Goal: Task Accomplishment & Management: Manage account settings

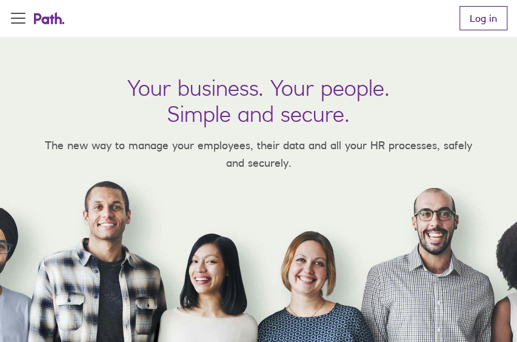
click at [485, 21] on link "Log in" at bounding box center [483, 18] width 48 height 24
click at [493, 26] on link "Log in" at bounding box center [483, 18] width 48 height 24
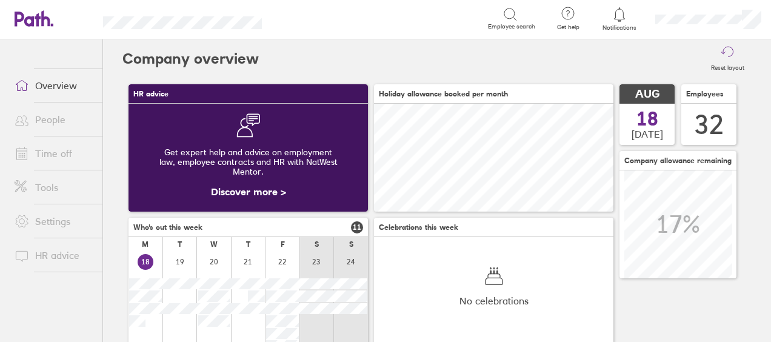
scroll to position [108, 239]
click at [41, 122] on link "People" at bounding box center [54, 119] width 98 height 24
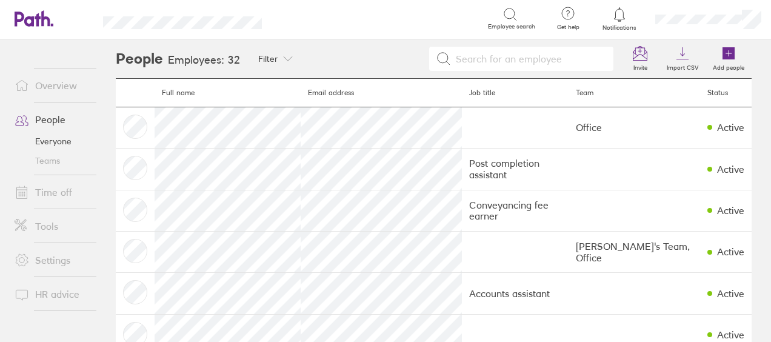
click at [42, 196] on link "Time off" at bounding box center [54, 192] width 98 height 24
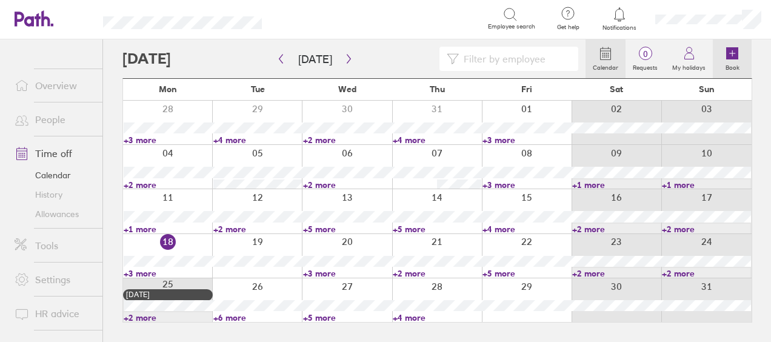
click at [525, 52] on link "Book" at bounding box center [732, 58] width 39 height 39
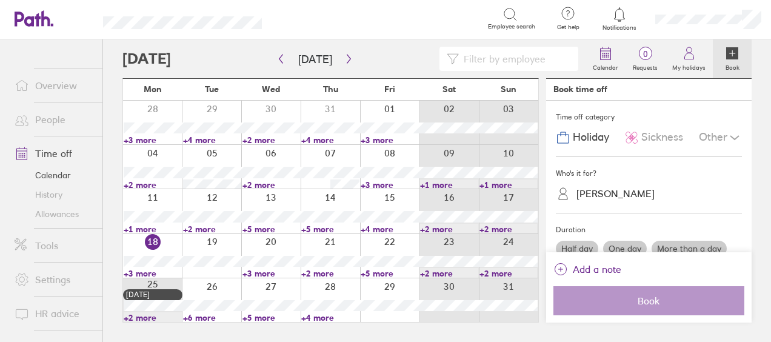
click at [525, 194] on div "[PERSON_NAME]" at bounding box center [615, 194] width 78 height 12
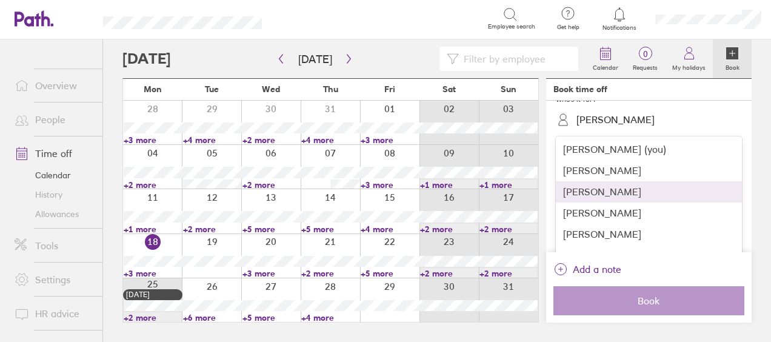
click at [525, 192] on div "Abdul Miah" at bounding box center [649, 191] width 186 height 21
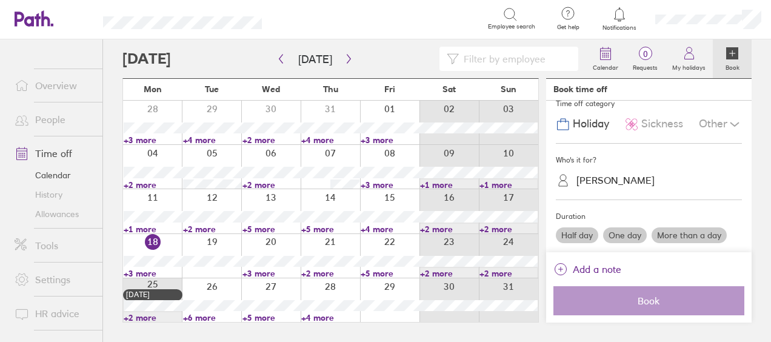
click at [525, 228] on label "More than a day" at bounding box center [688, 235] width 75 height 16
click at [0, 0] on input "More than a day" at bounding box center [0, 0] width 0 height 0
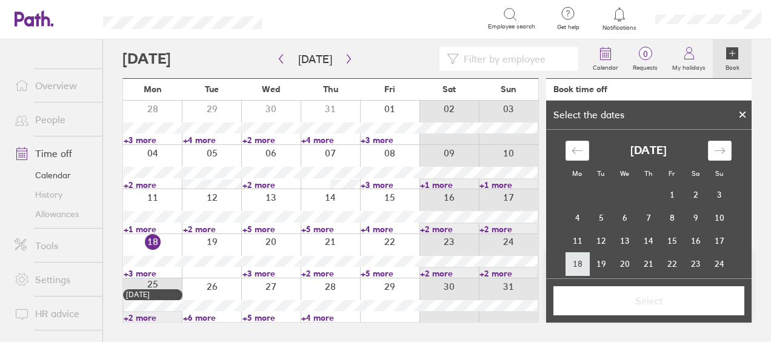
click at [525, 259] on td "18" at bounding box center [577, 263] width 24 height 23
click at [525, 262] on td "22" at bounding box center [672, 263] width 24 height 23
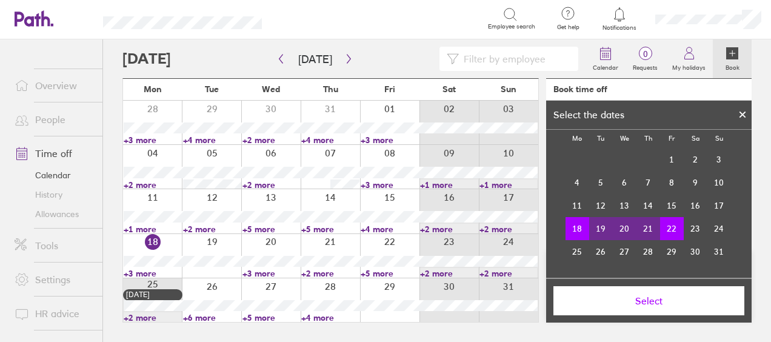
scroll to position [40, 0]
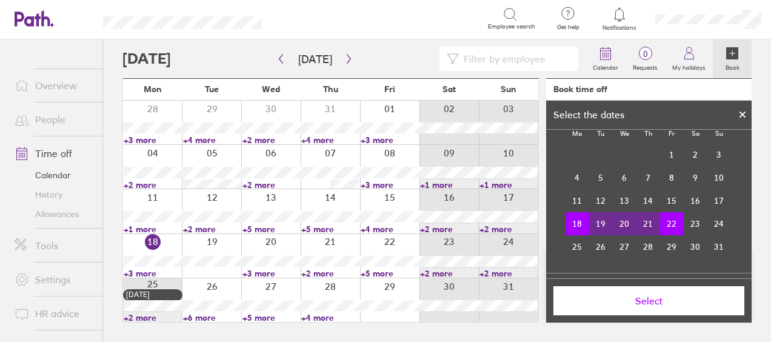
click at [525, 295] on span "Select" at bounding box center [649, 300] width 174 height 11
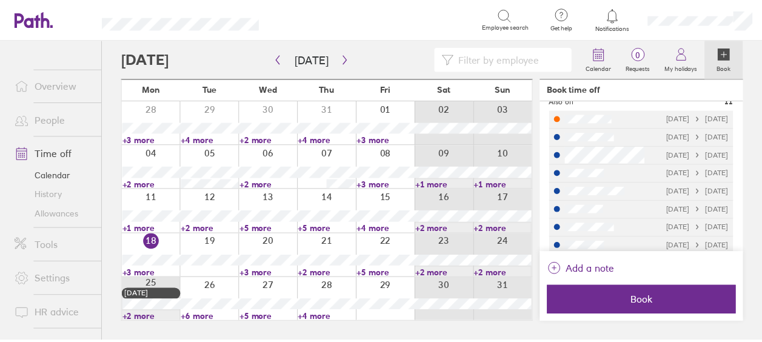
scroll to position [282, 0]
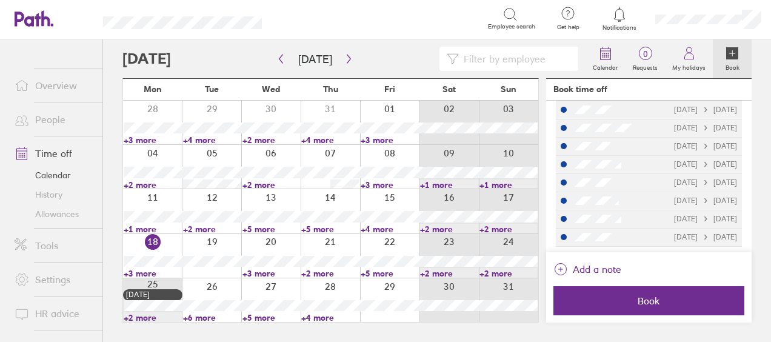
click at [364, 270] on link "+5 more" at bounding box center [390, 273] width 58 height 11
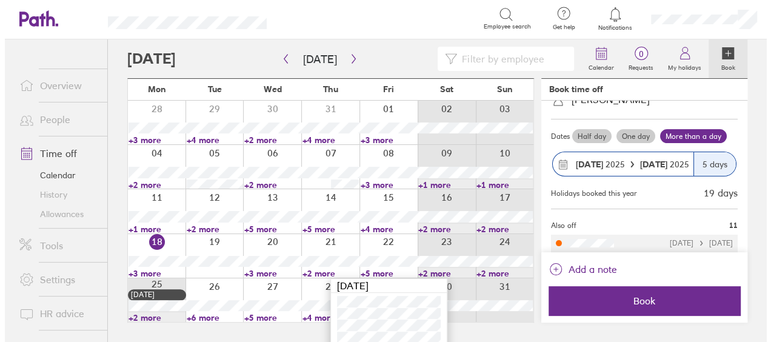
scroll to position [75, 0]
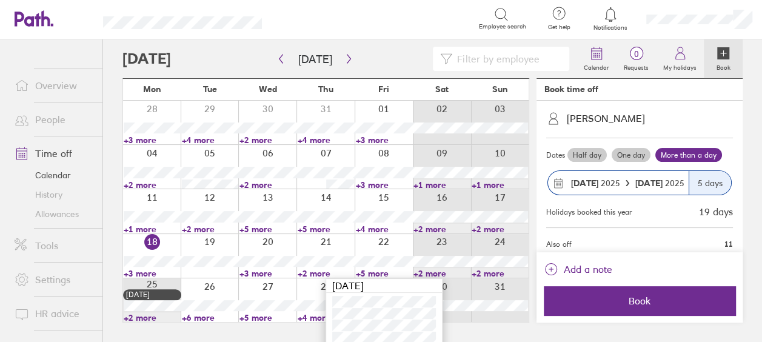
click at [525, 181] on strong "22 Aug" at bounding box center [650, 183] width 30 height 11
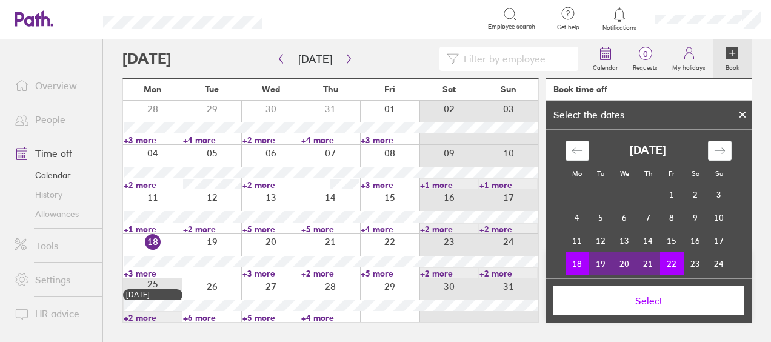
click at [525, 264] on td "21" at bounding box center [648, 263] width 24 height 23
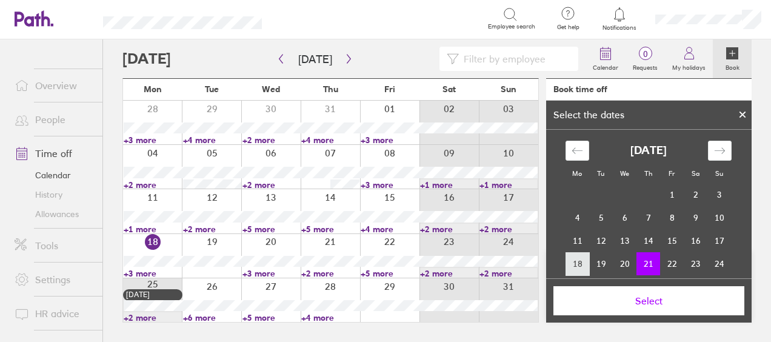
click at [525, 264] on td "18" at bounding box center [577, 263] width 24 height 23
click at [525, 264] on td "21" at bounding box center [648, 263] width 24 height 23
click at [525, 300] on span "Select" at bounding box center [649, 300] width 174 height 11
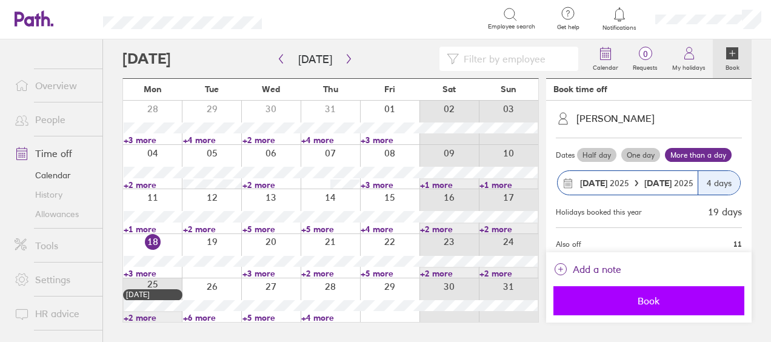
click at [525, 298] on span "Book" at bounding box center [649, 300] width 174 height 11
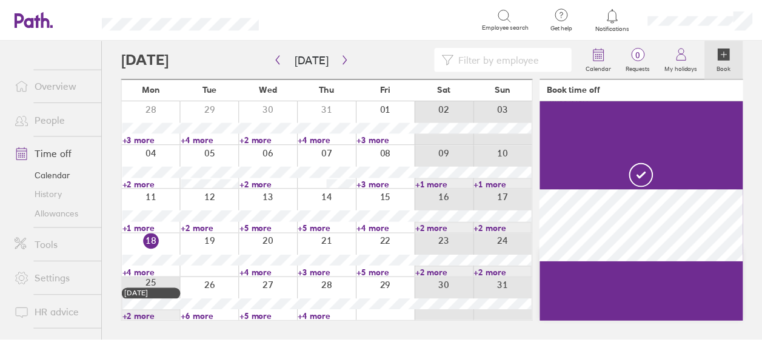
scroll to position [13, 0]
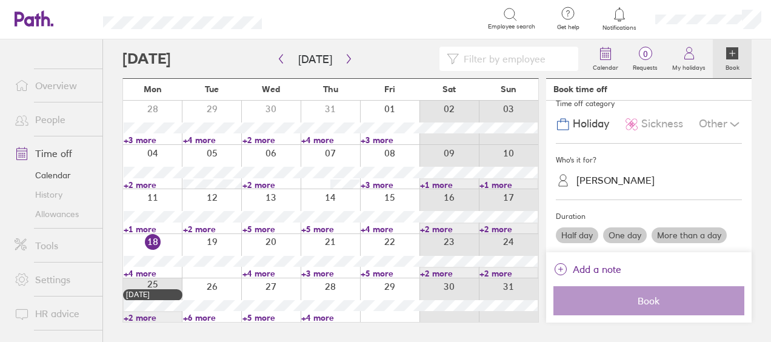
click at [372, 273] on link "+5 more" at bounding box center [390, 273] width 58 height 11
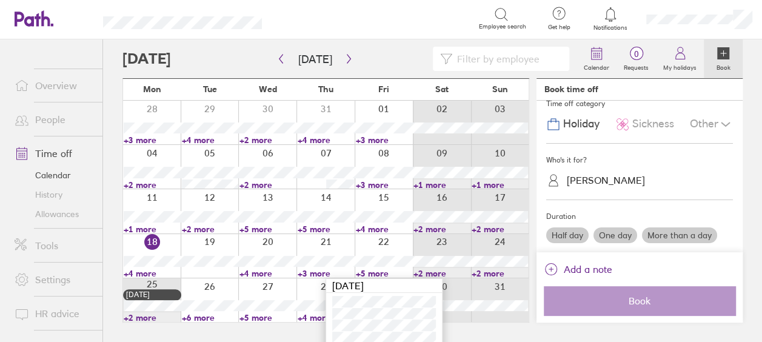
scroll to position [30, 0]
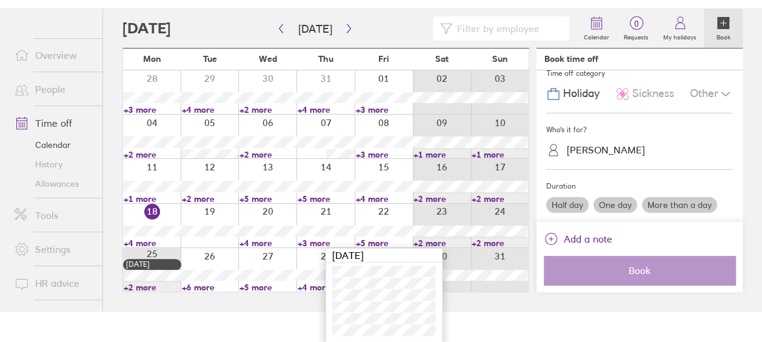
click at [525, 165] on div "Calendar 0 Requests My holidays Book Today August 2025 Mon Tue Wed Thu Fri Sat …" at bounding box center [432, 160] width 659 height 302
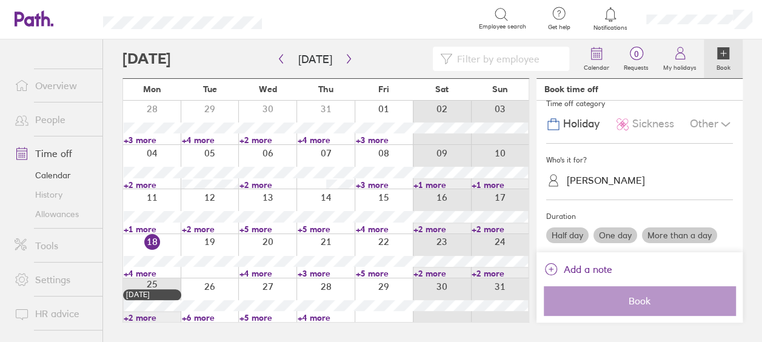
scroll to position [0, 0]
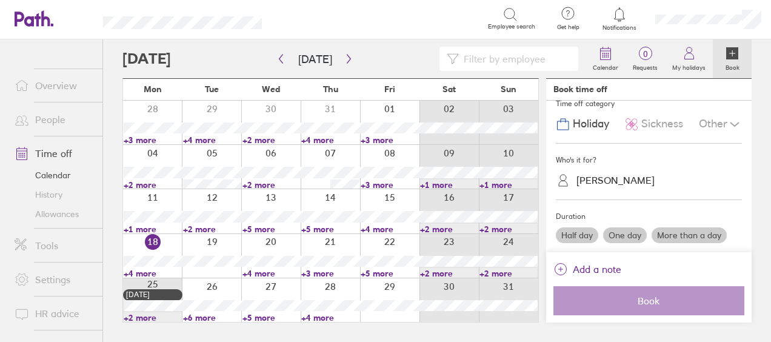
click at [145, 274] on link "+4 more" at bounding box center [153, 273] width 58 height 11
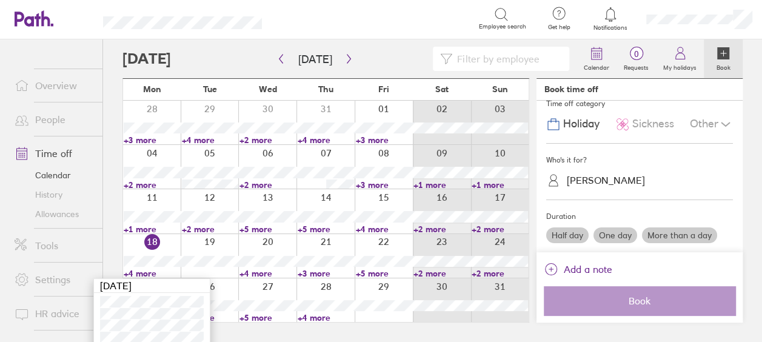
scroll to position [18, 0]
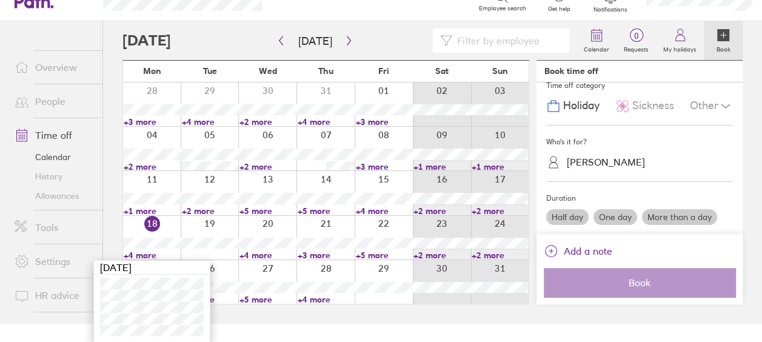
click at [481, 317] on main "Today August 2025 Mon Tue Wed Thu Fri Sat Sun 28 29 30 31 01 02 03 +3 more +4 m…" at bounding box center [432, 172] width 620 height 302
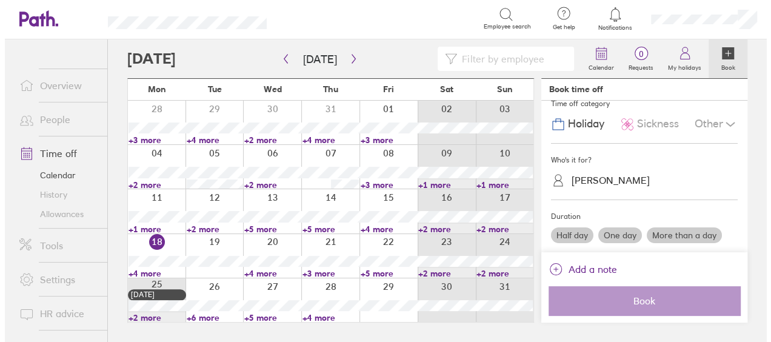
scroll to position [0, 0]
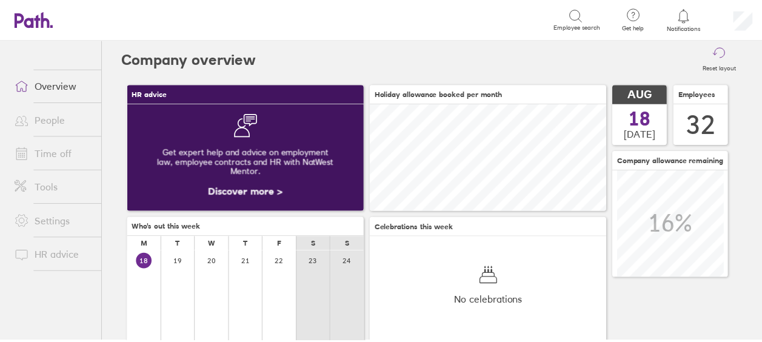
scroll to position [108, 239]
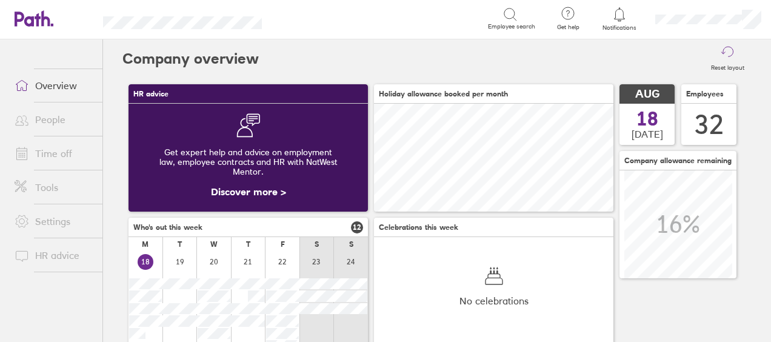
click at [47, 148] on link "Time off" at bounding box center [54, 153] width 98 height 24
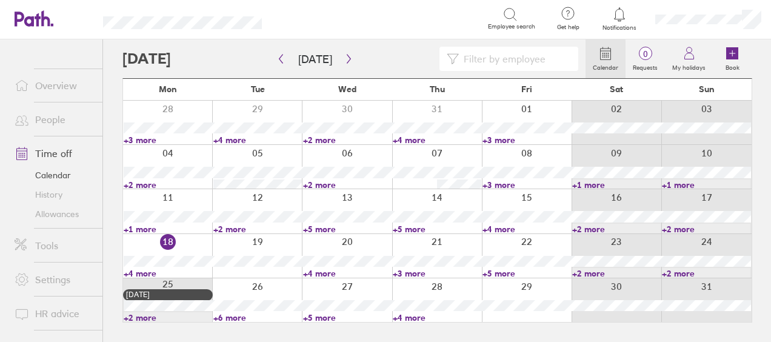
click at [322, 273] on link "+4 more" at bounding box center [347, 273] width 88 height 11
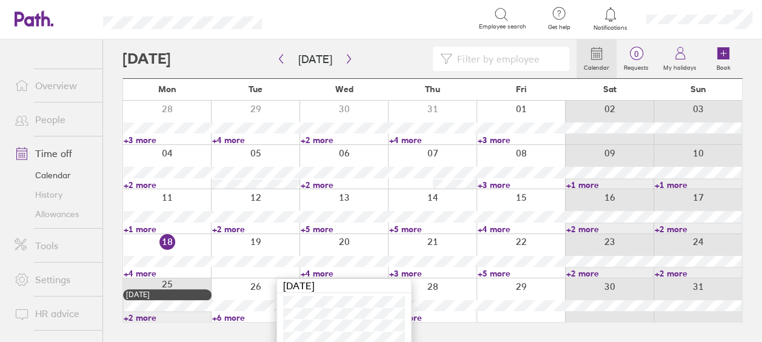
scroll to position [18, 0]
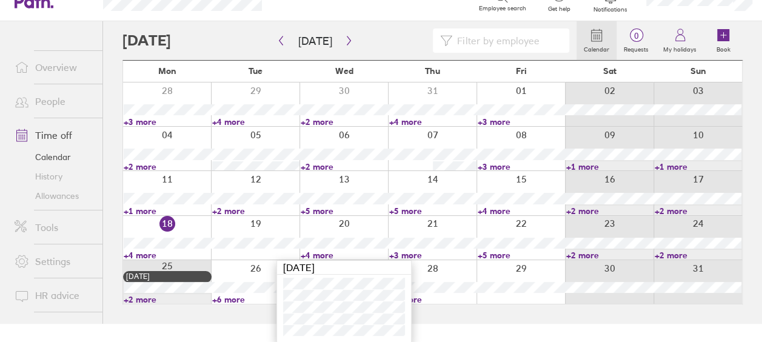
click at [412, 252] on link "+3 more" at bounding box center [432, 255] width 87 height 11
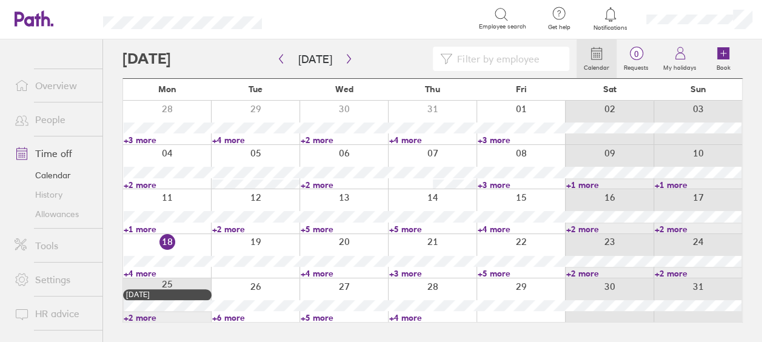
scroll to position [0, 0]
click at [408, 270] on link "+3 more" at bounding box center [437, 273] width 88 height 11
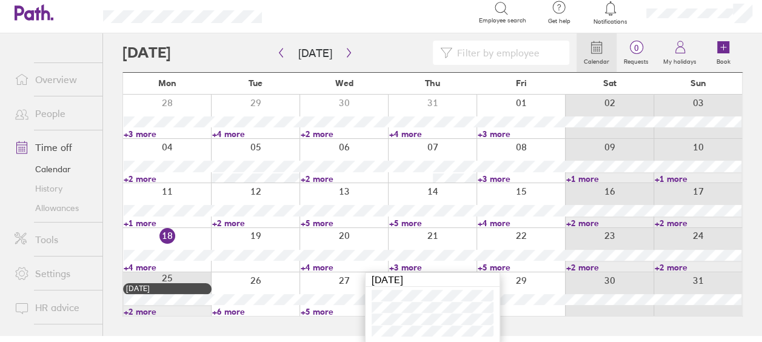
click at [498, 267] on link "+5 more" at bounding box center [521, 267] width 87 height 11
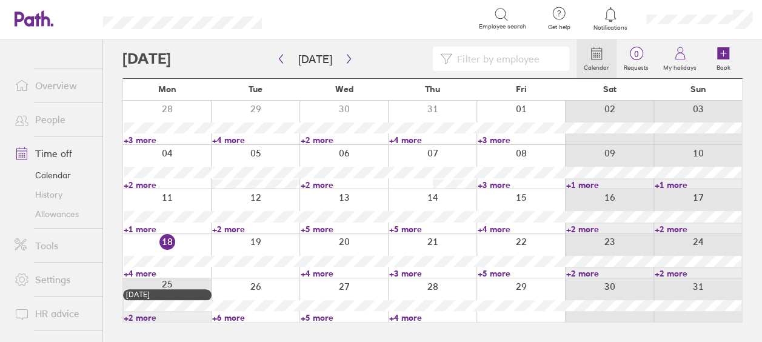
scroll to position [0, 0]
click at [498, 267] on div at bounding box center [527, 256] width 90 height 44
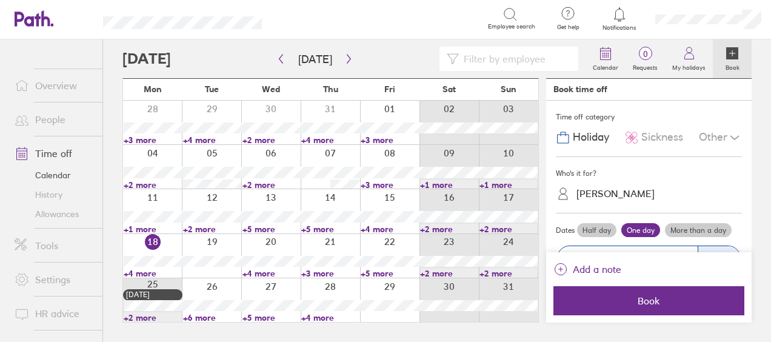
click at [378, 276] on link "+5 more" at bounding box center [390, 273] width 58 height 11
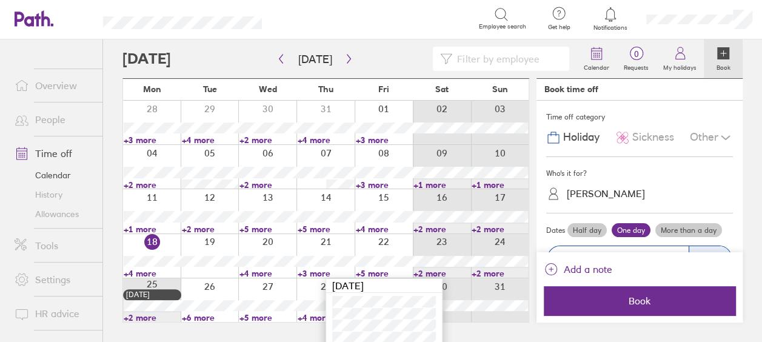
scroll to position [30, 0]
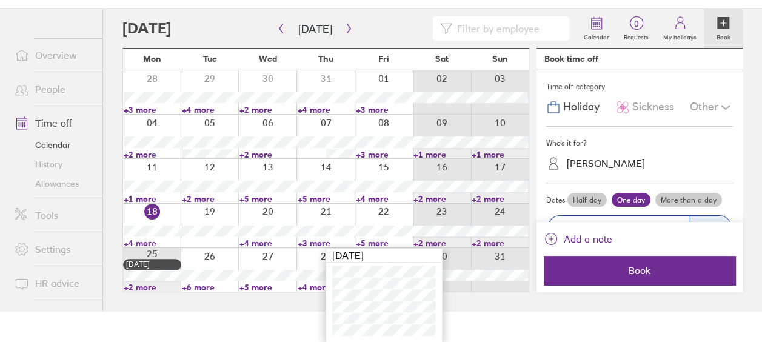
click at [475, 312] on html "Search Employee search Get help FAQs Contact us Notifications My profile Sign o…" at bounding box center [381, 141] width 762 height 342
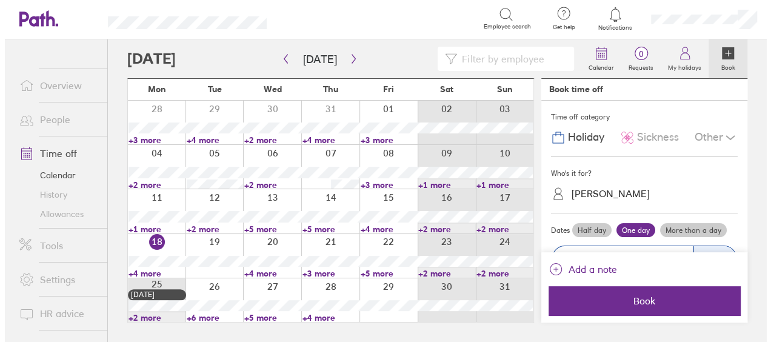
scroll to position [0, 0]
